Goal: Information Seeking & Learning: Learn about a topic

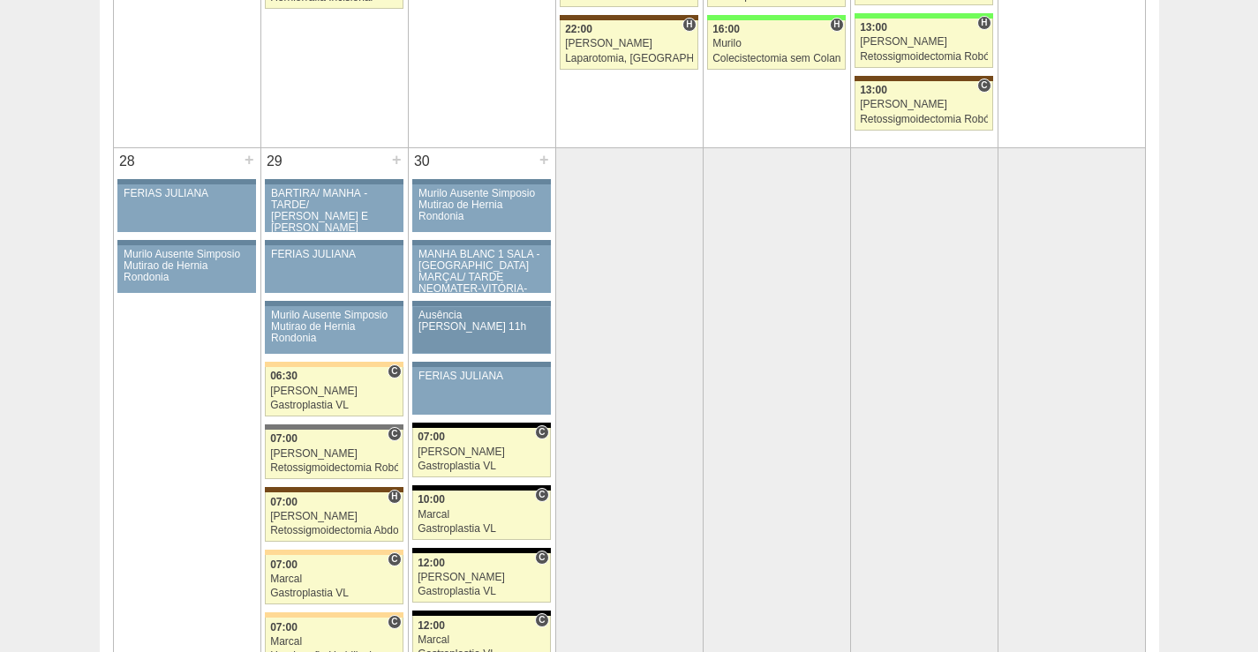
scroll to position [3354, 0]
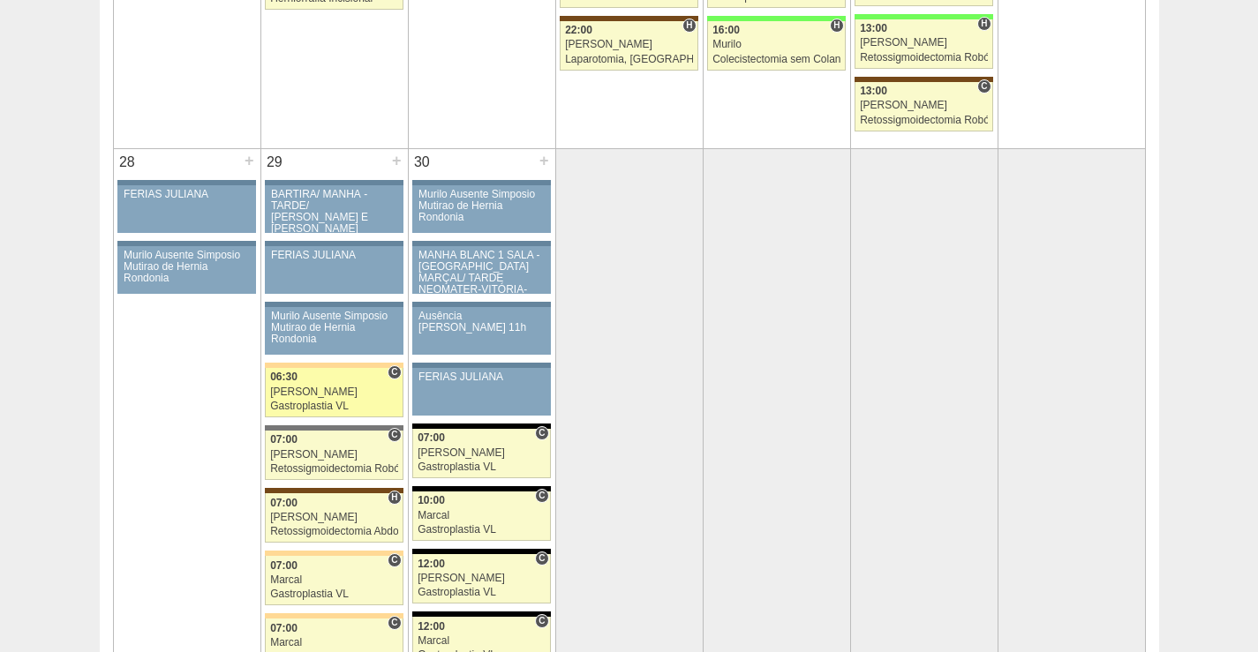
click at [340, 395] on div "[PERSON_NAME]" at bounding box center [334, 392] width 128 height 11
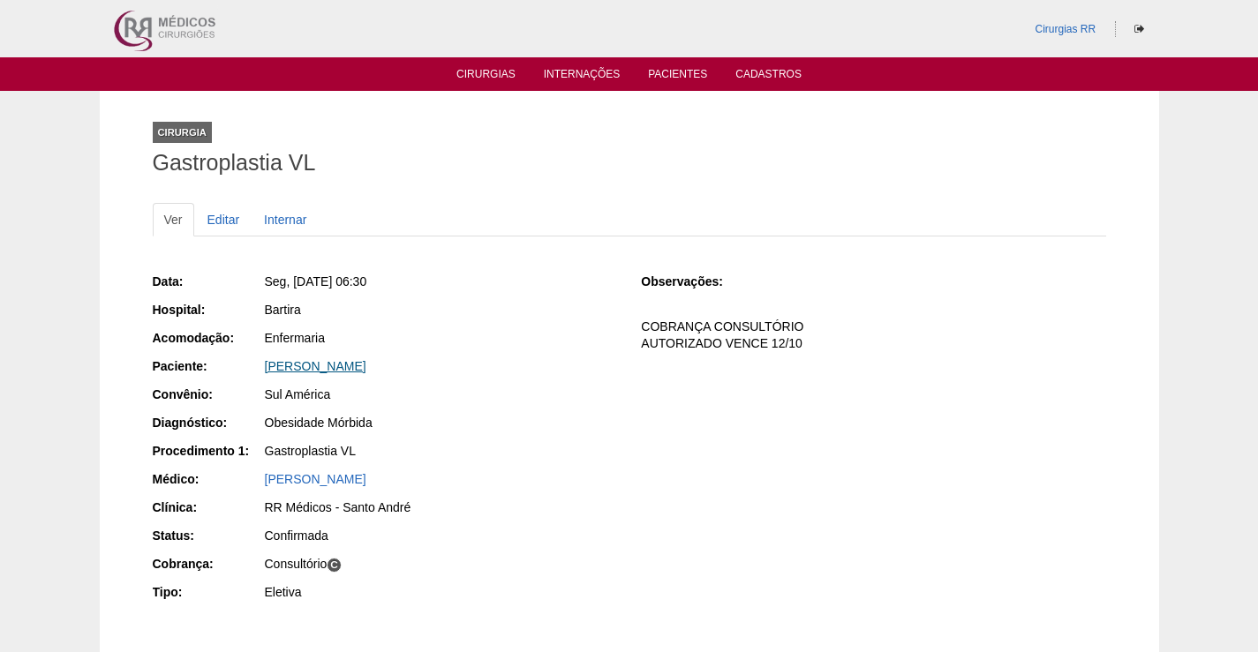
click at [342, 369] on link "Isabella Lopes da Silva" at bounding box center [316, 366] width 102 height 14
